Goal: Task Accomplishment & Management: Manage account settings

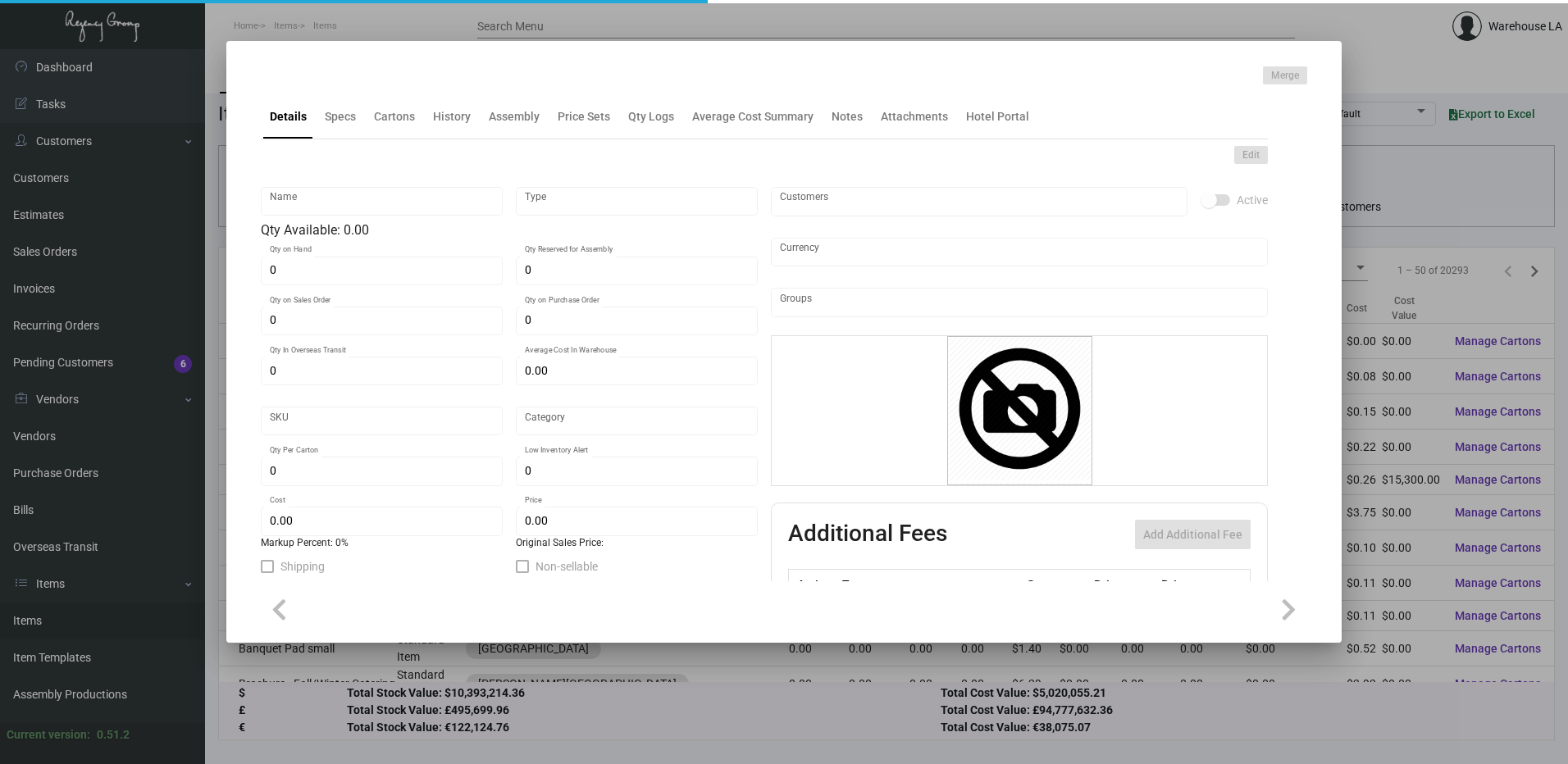
type input "DND Cards Housekeeping"
type input "Inventory"
type input "4,950"
type input "$ 0.99"
type input "2666"
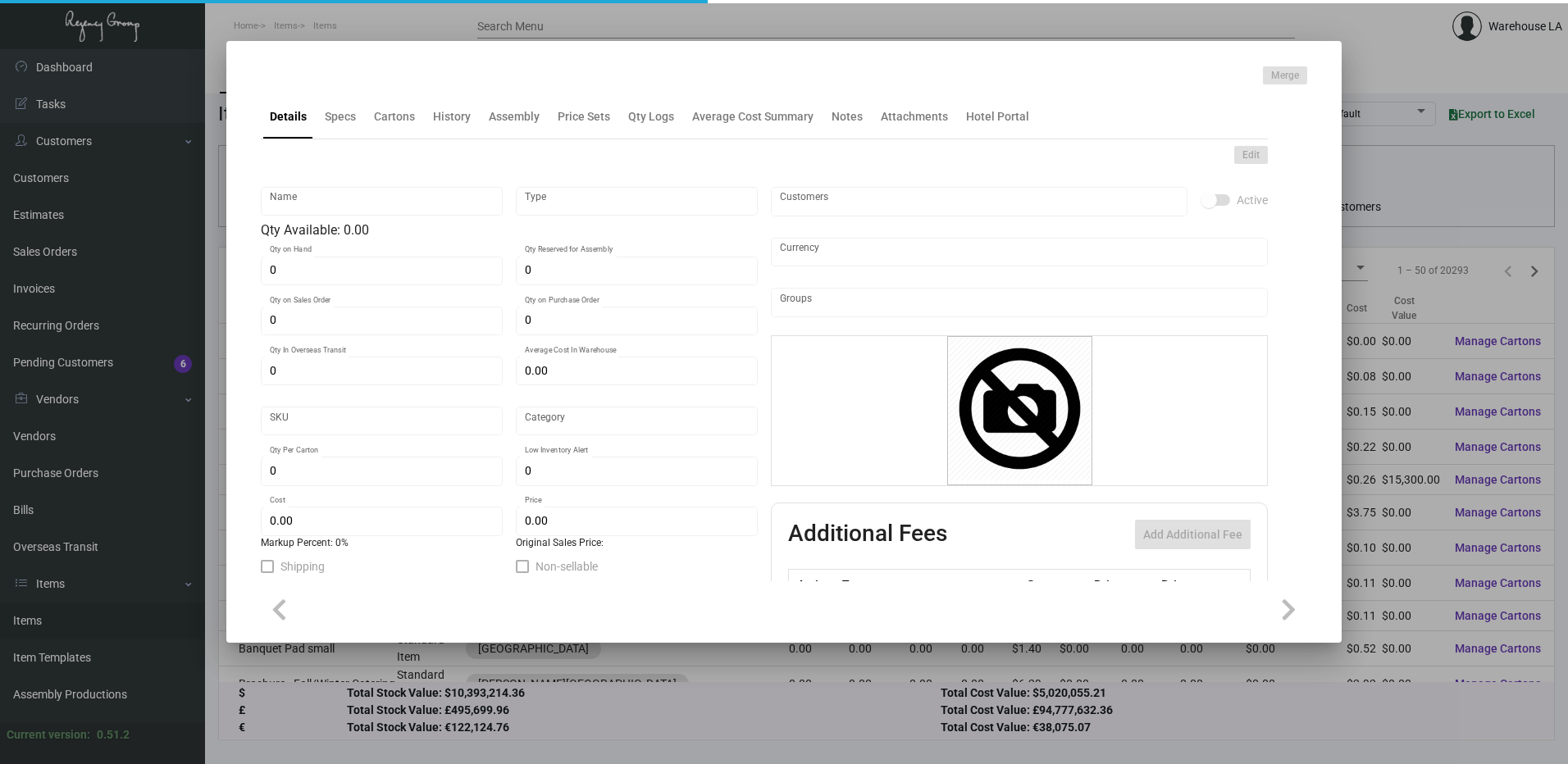
type input "Standard"
type input "750"
type input "$ 0.06768"
type input "$ 0.23"
type textarea "DND Cards Housekeeping: Size 5.5x 3.75, Mohawk Superfine Eggshell White 100 Cov…"
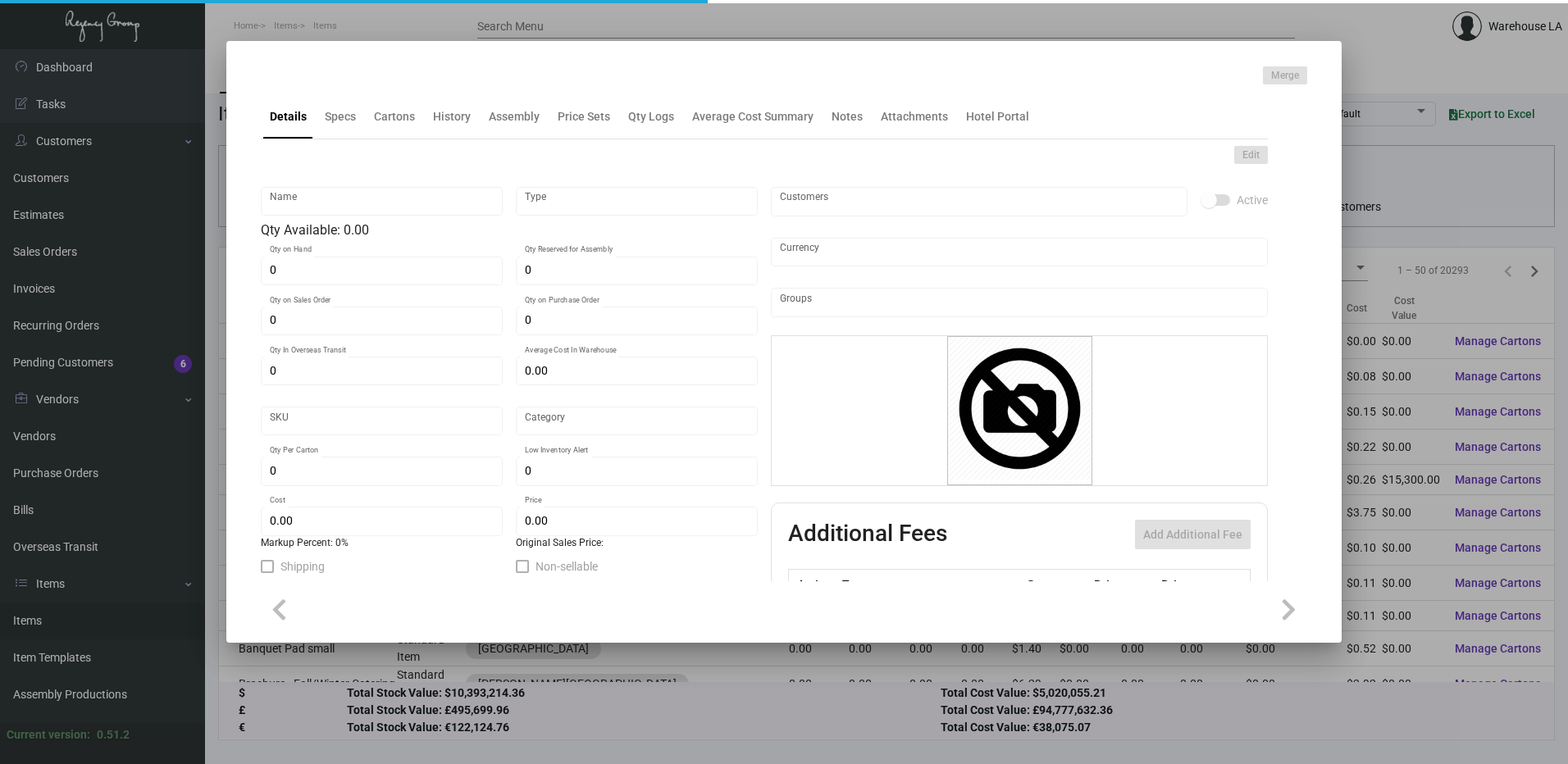
type textarea "DND Cards Housekeeping"
checkbox input "true"
type input "United States Dollar $"
